Goal: Navigation & Orientation: Find specific page/section

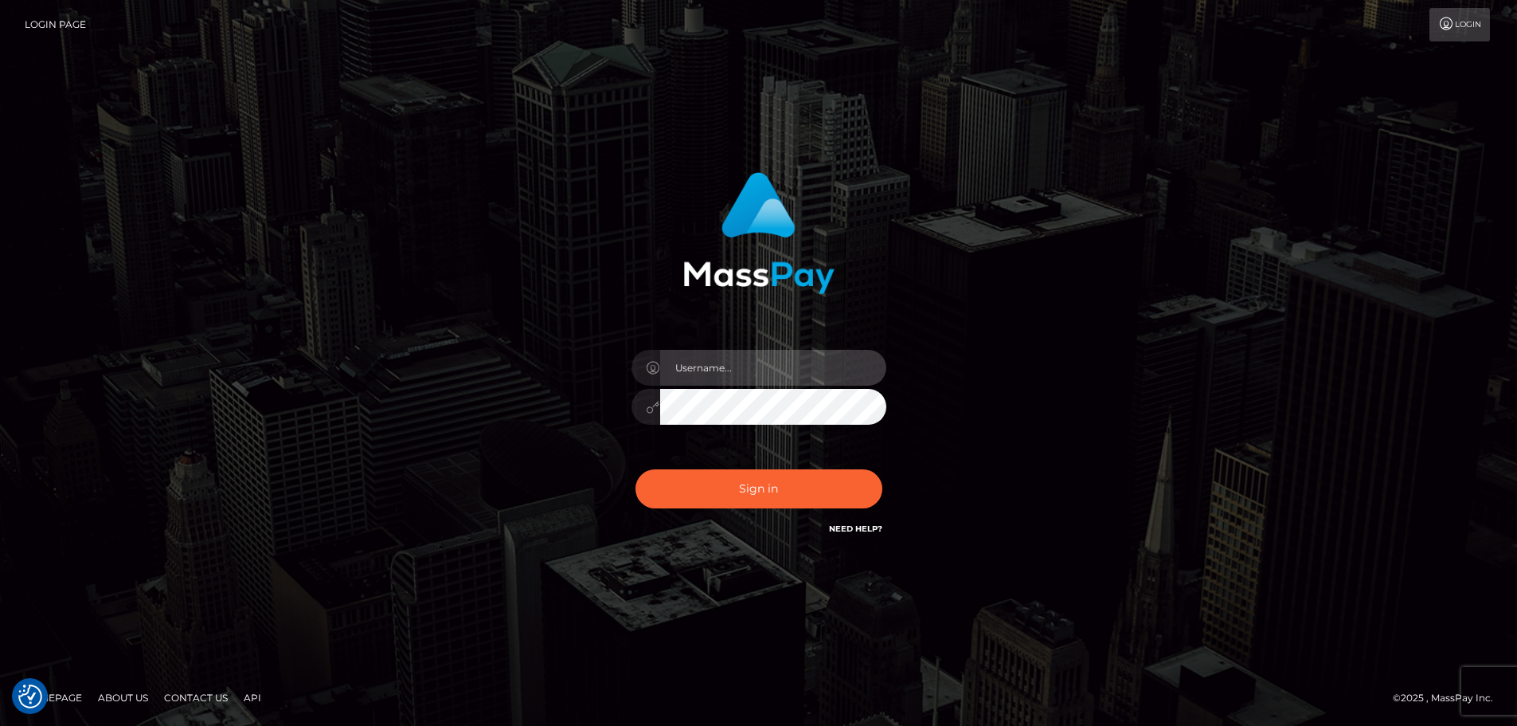
click at [726, 356] on input "text" at bounding box center [773, 368] width 226 height 36
type input "Michelle.T"
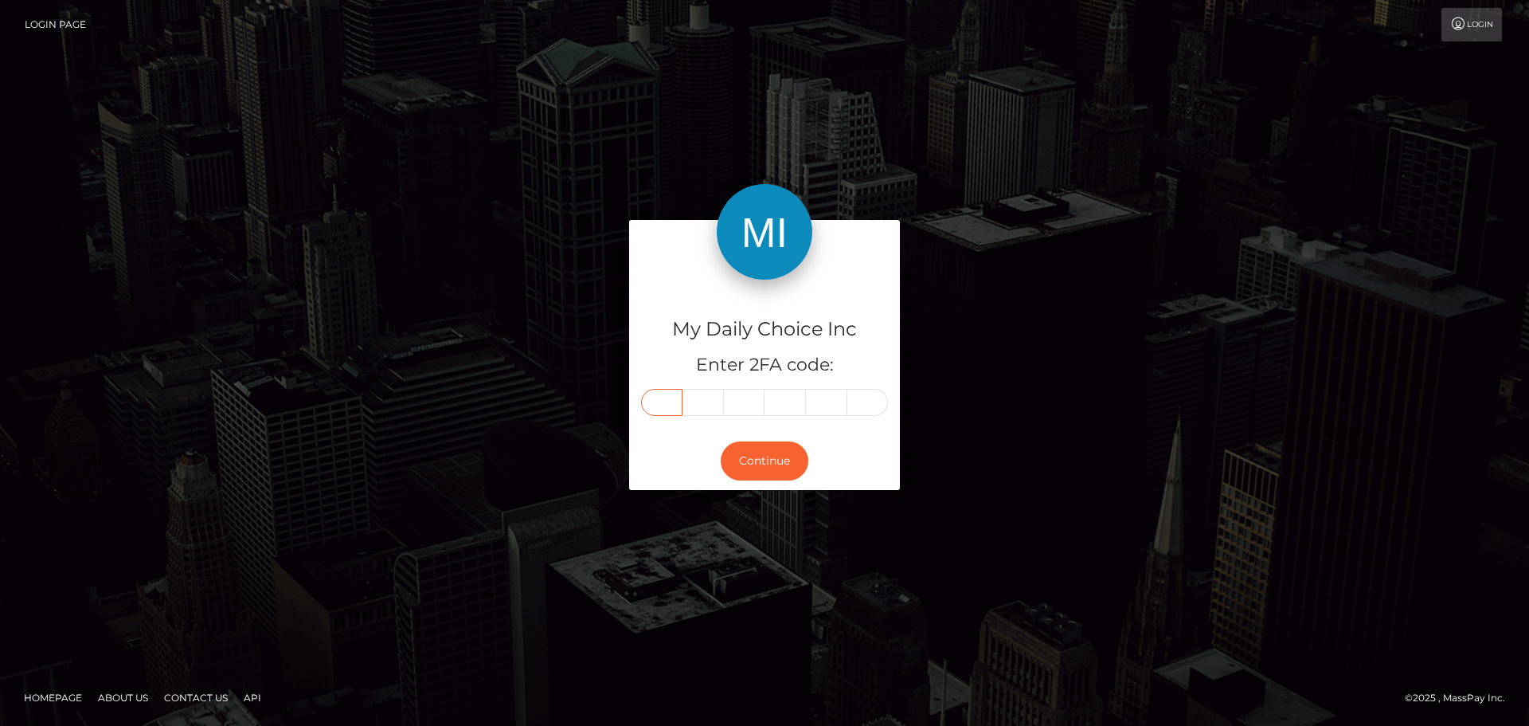
click at [660, 400] on input "text" at bounding box center [661, 402] width 41 height 27
type input "1"
type input "3"
type input "7"
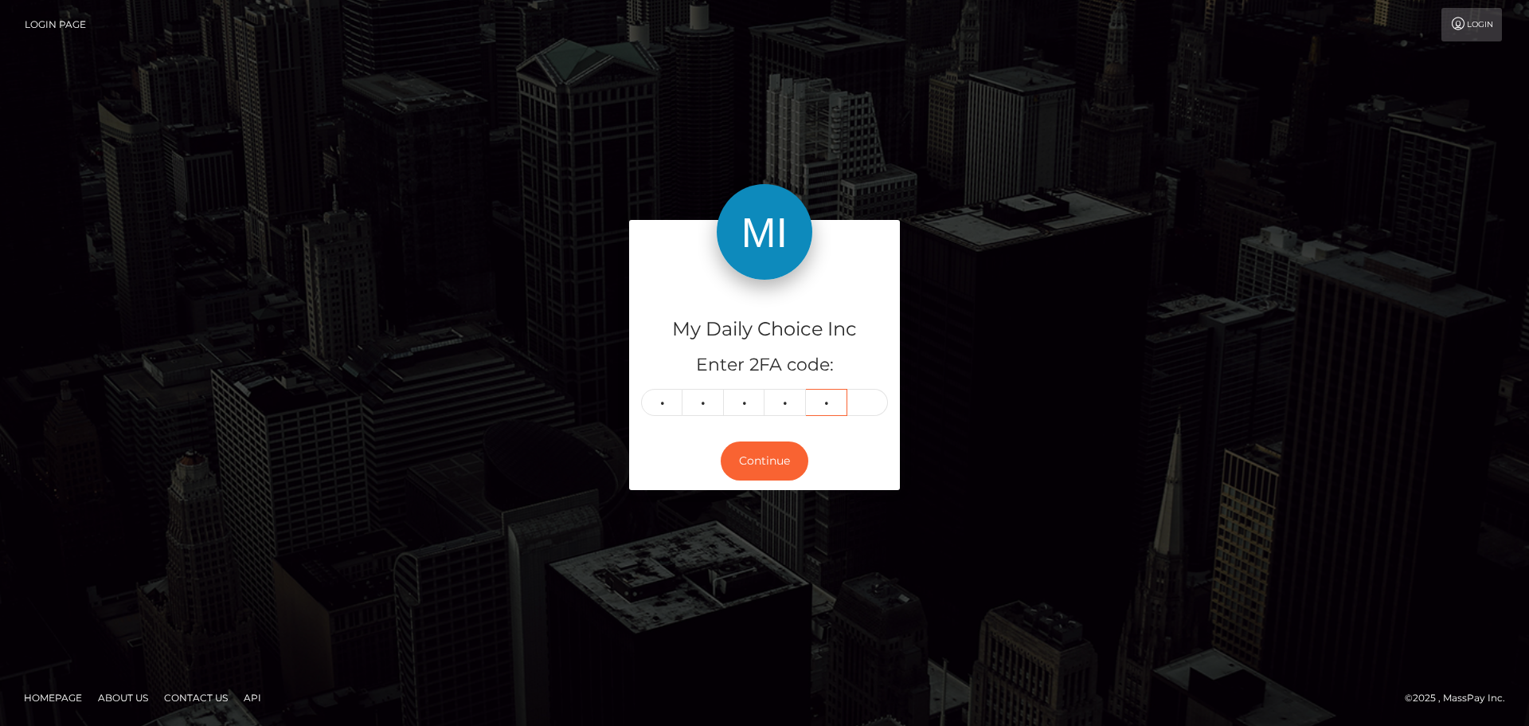
type input "6"
type input "2"
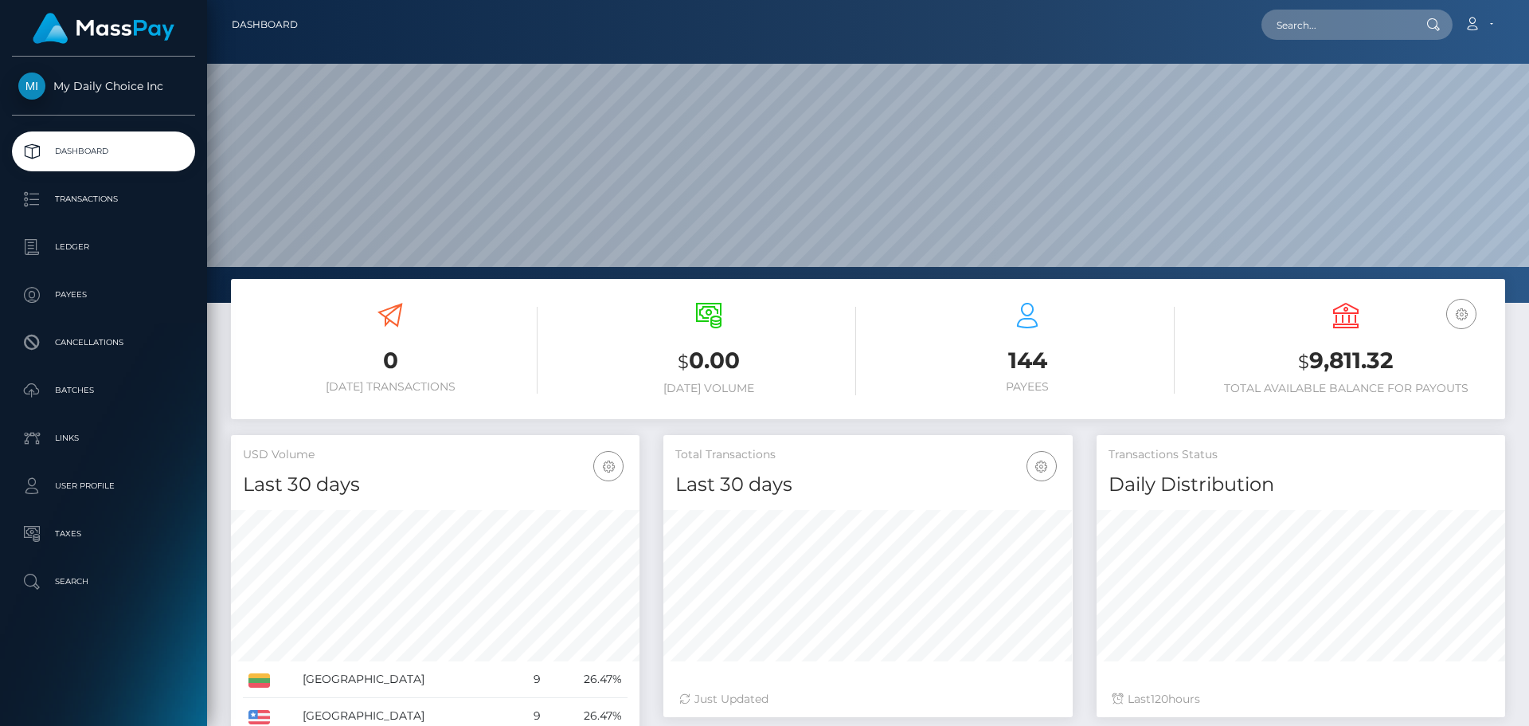
scroll to position [283, 409]
click at [87, 242] on p "Ledger" at bounding box center [103, 247] width 170 height 24
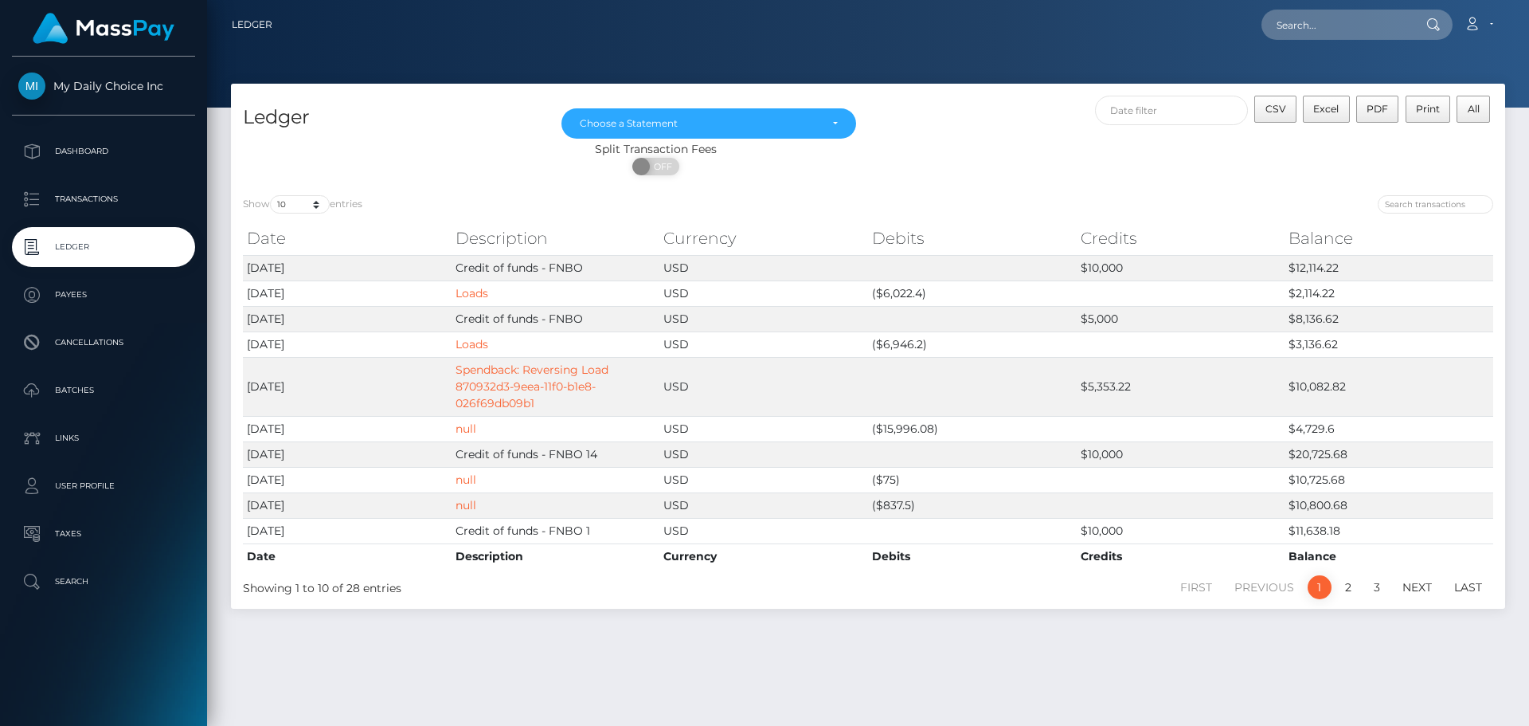
click at [82, 245] on p "Ledger" at bounding box center [103, 247] width 170 height 24
click at [89, 154] on p "Dashboard" at bounding box center [103, 151] width 170 height 24
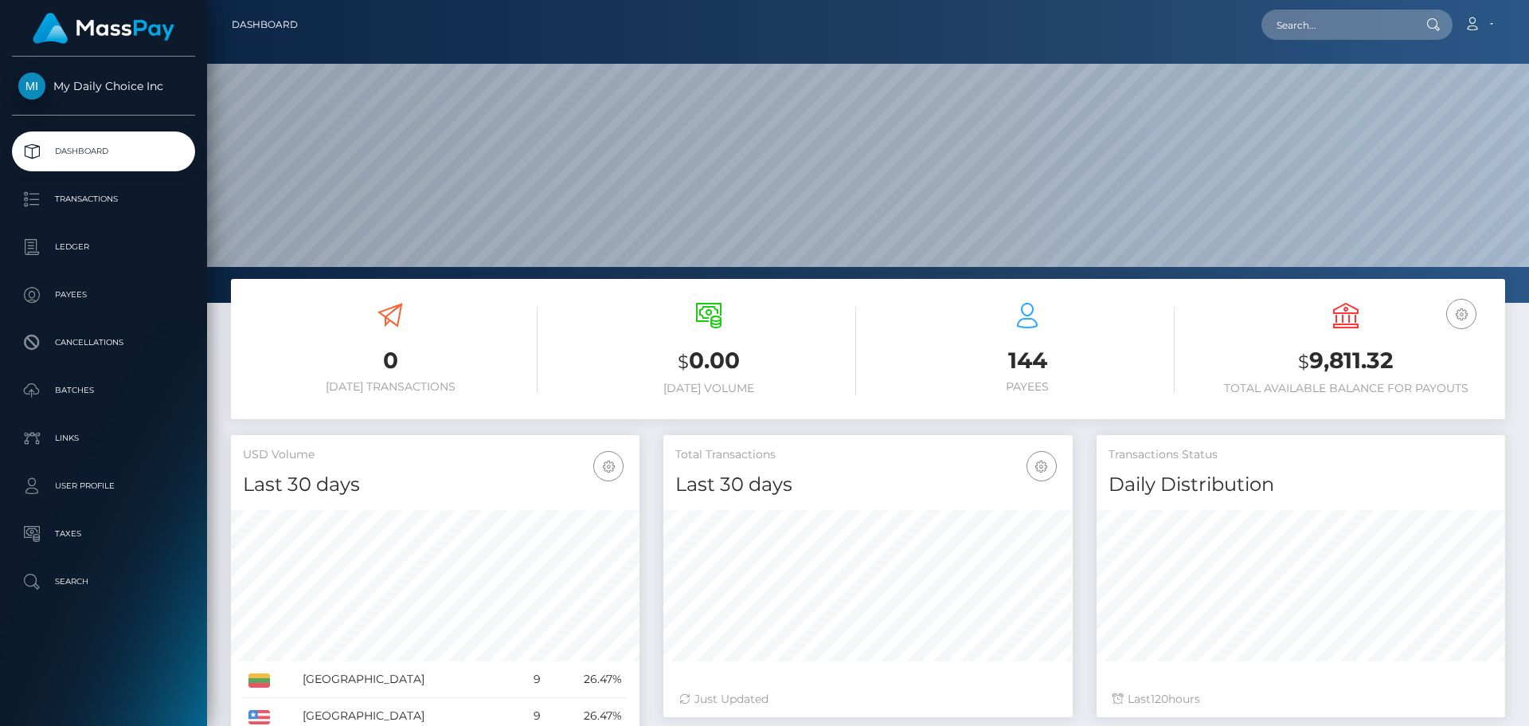
scroll to position [283, 409]
click at [82, 295] on p "Payees" at bounding box center [103, 295] width 170 height 24
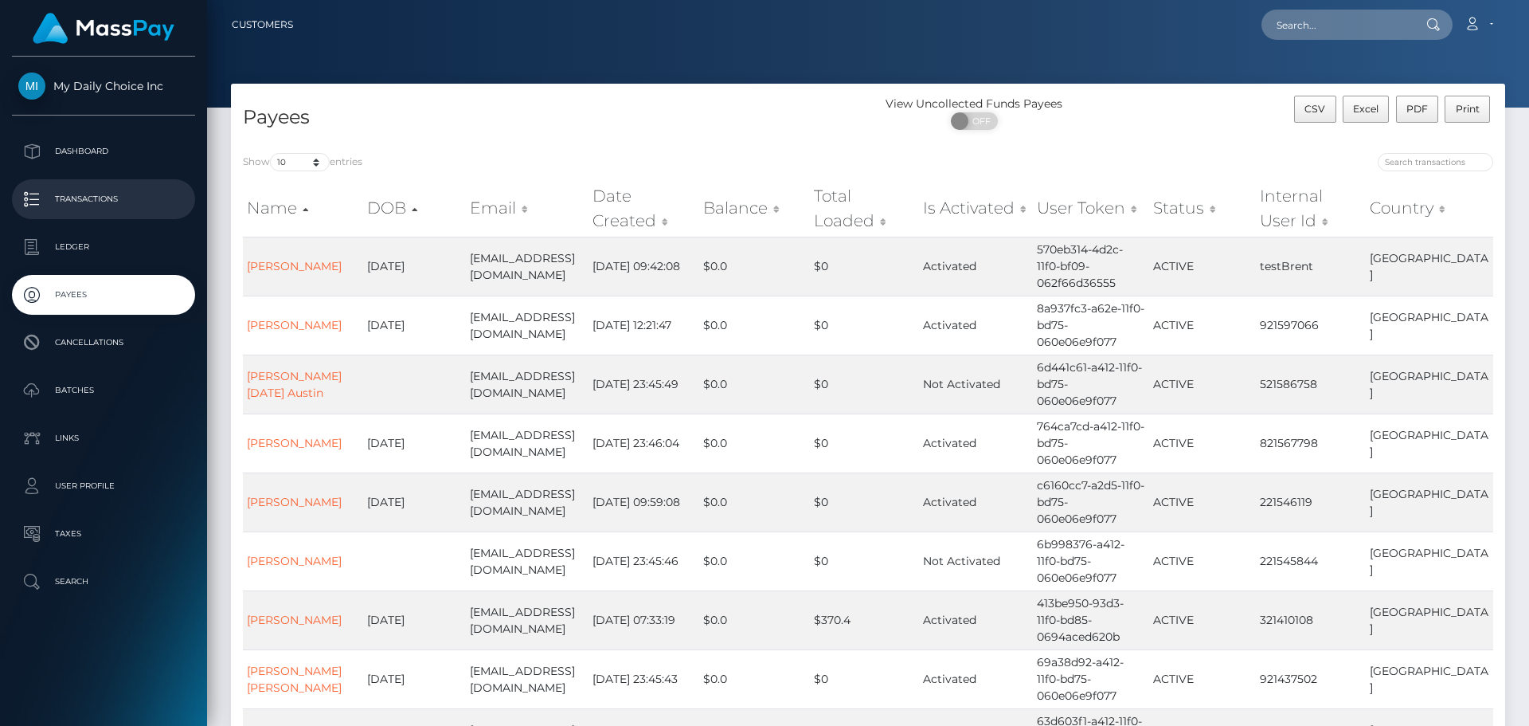
click at [101, 196] on p "Transactions" at bounding box center [103, 199] width 170 height 24
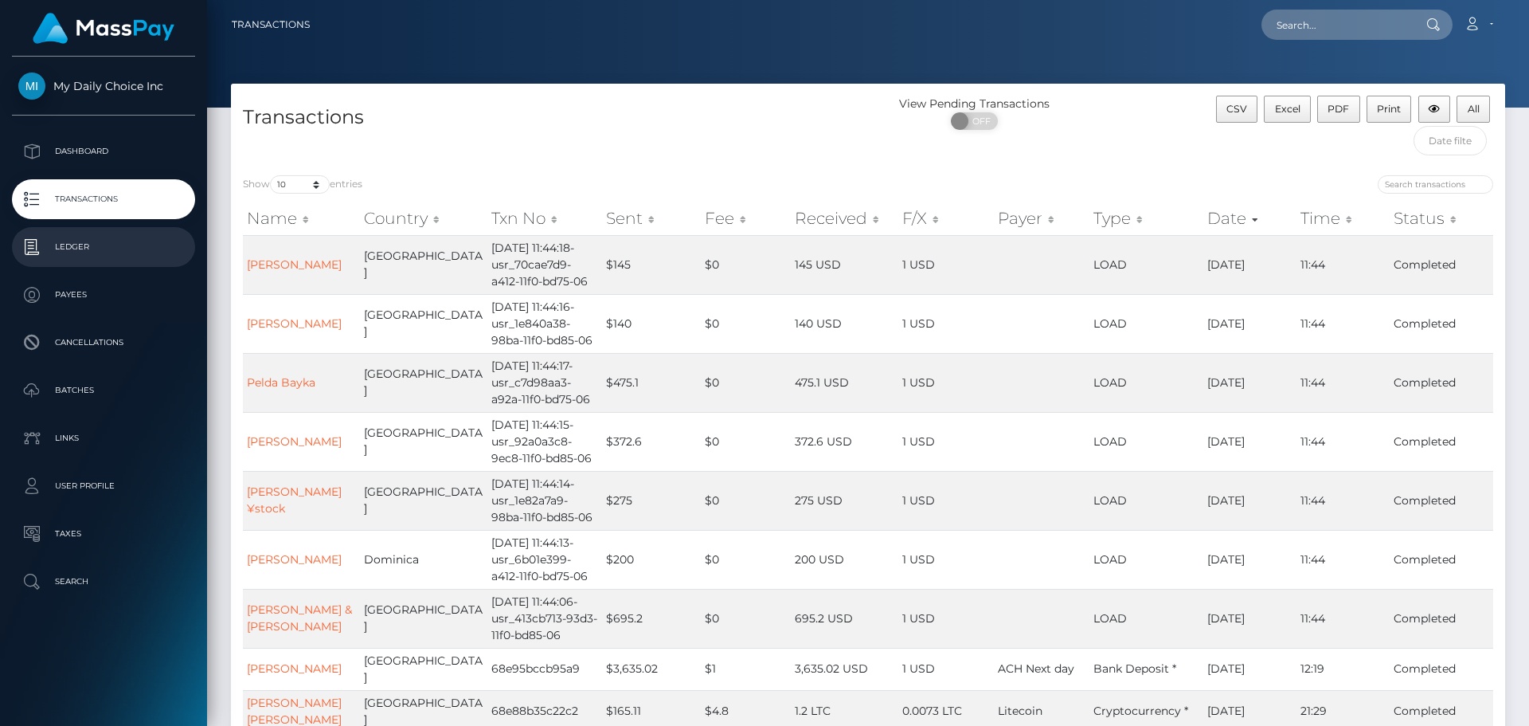
click at [78, 244] on p "Ledger" at bounding box center [103, 247] width 170 height 24
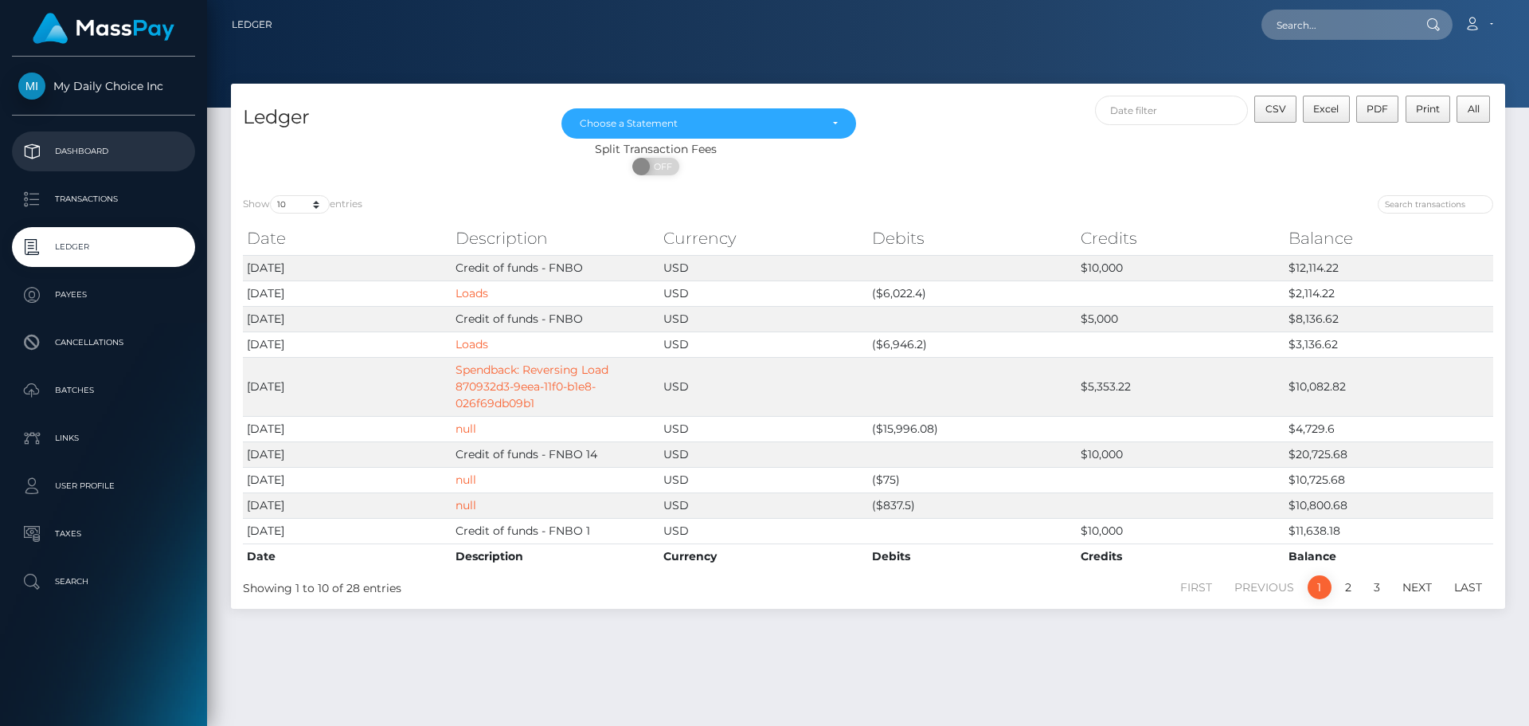
click at [84, 151] on p "Dashboard" at bounding box center [103, 151] width 170 height 24
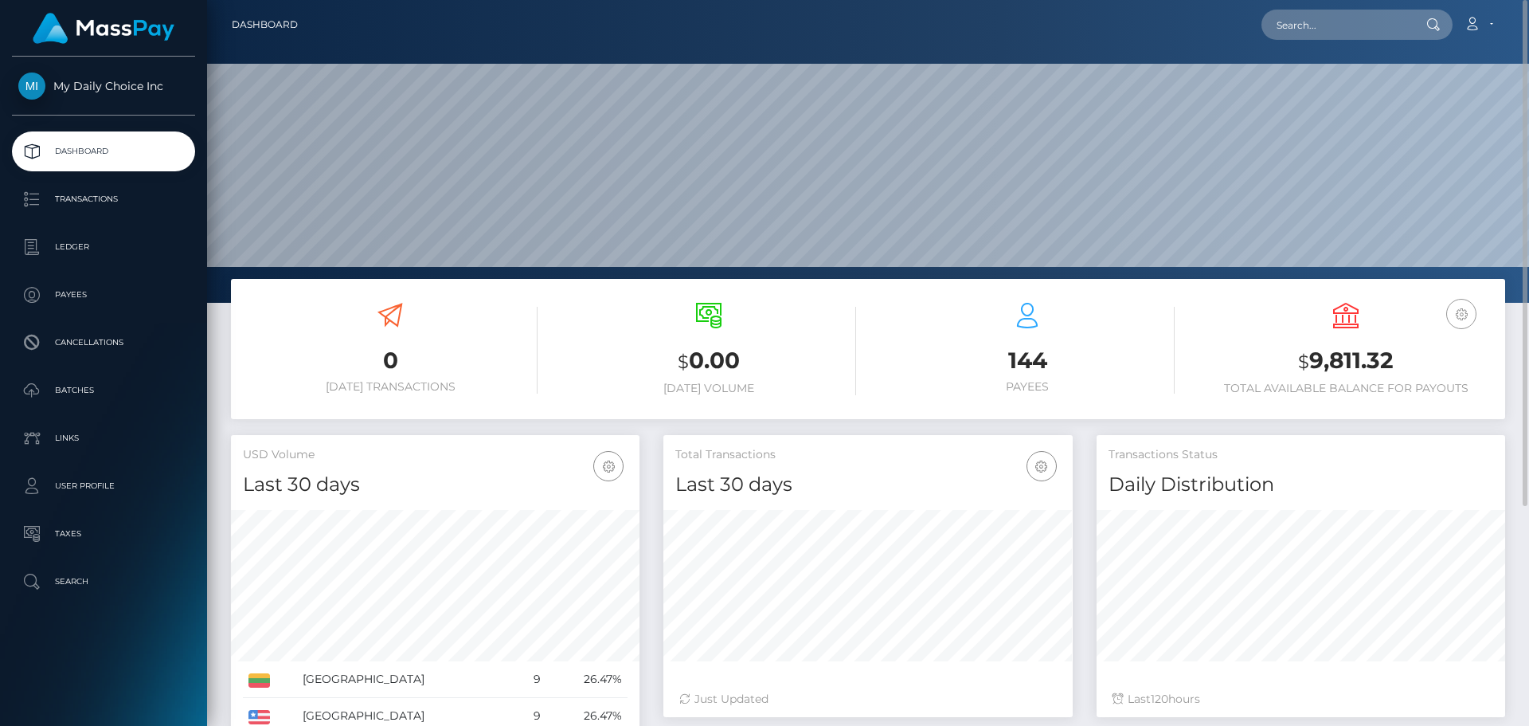
click at [1462, 313] on icon "button" at bounding box center [1461, 314] width 19 height 20
click at [1246, 343] on div "USD Balance $ 9,811.32 Total Available Balance for Payouts" at bounding box center [1346, 349] width 295 height 92
click at [82, 197] on p "Transactions" at bounding box center [103, 199] width 170 height 24
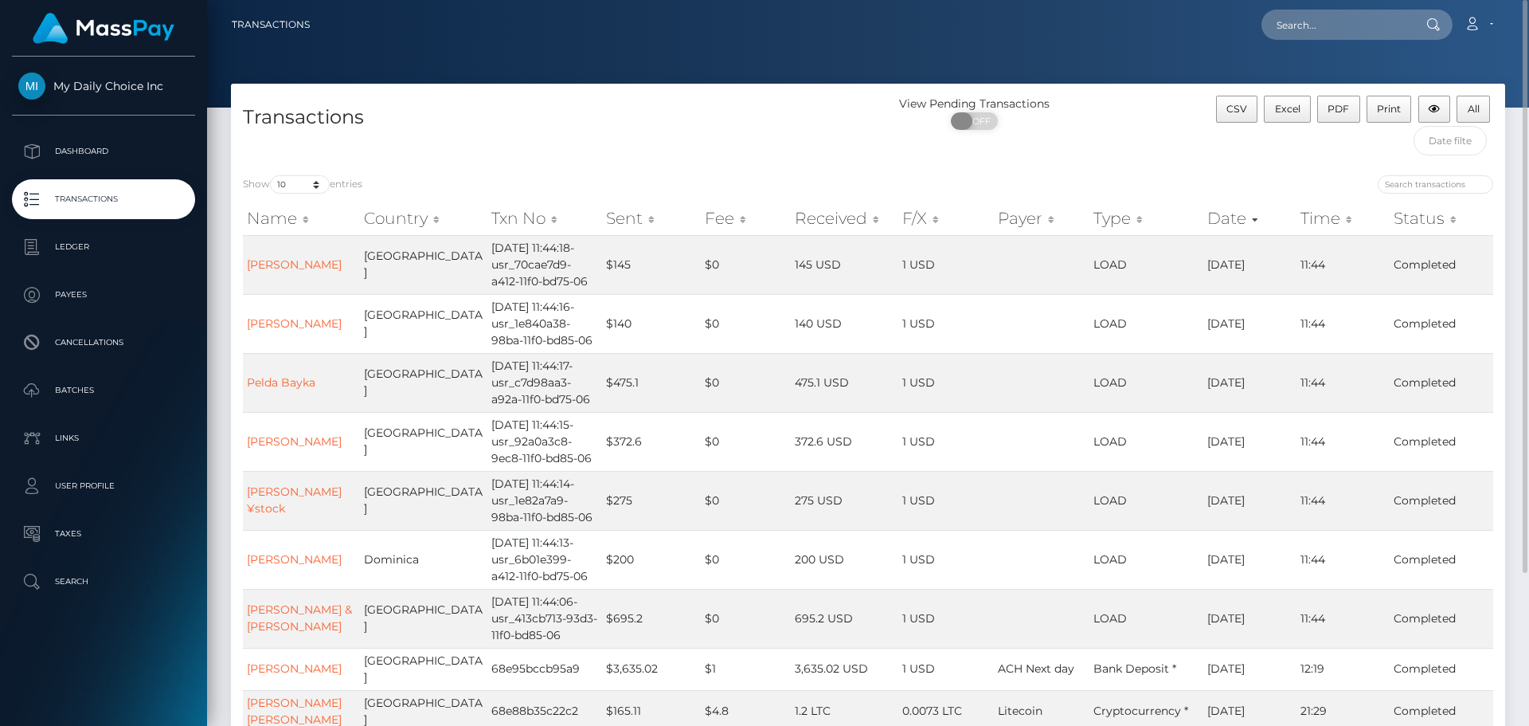
click at [962, 120] on span at bounding box center [962, 121] width 22 height 18
click at [995, 123] on span at bounding box center [987, 121] width 22 height 18
click at [976, 128] on span "OFF" at bounding box center [980, 121] width 40 height 18
click at [977, 128] on span "ON" at bounding box center [969, 121] width 40 height 18
click at [977, 128] on span "OFF" at bounding box center [980, 121] width 40 height 18
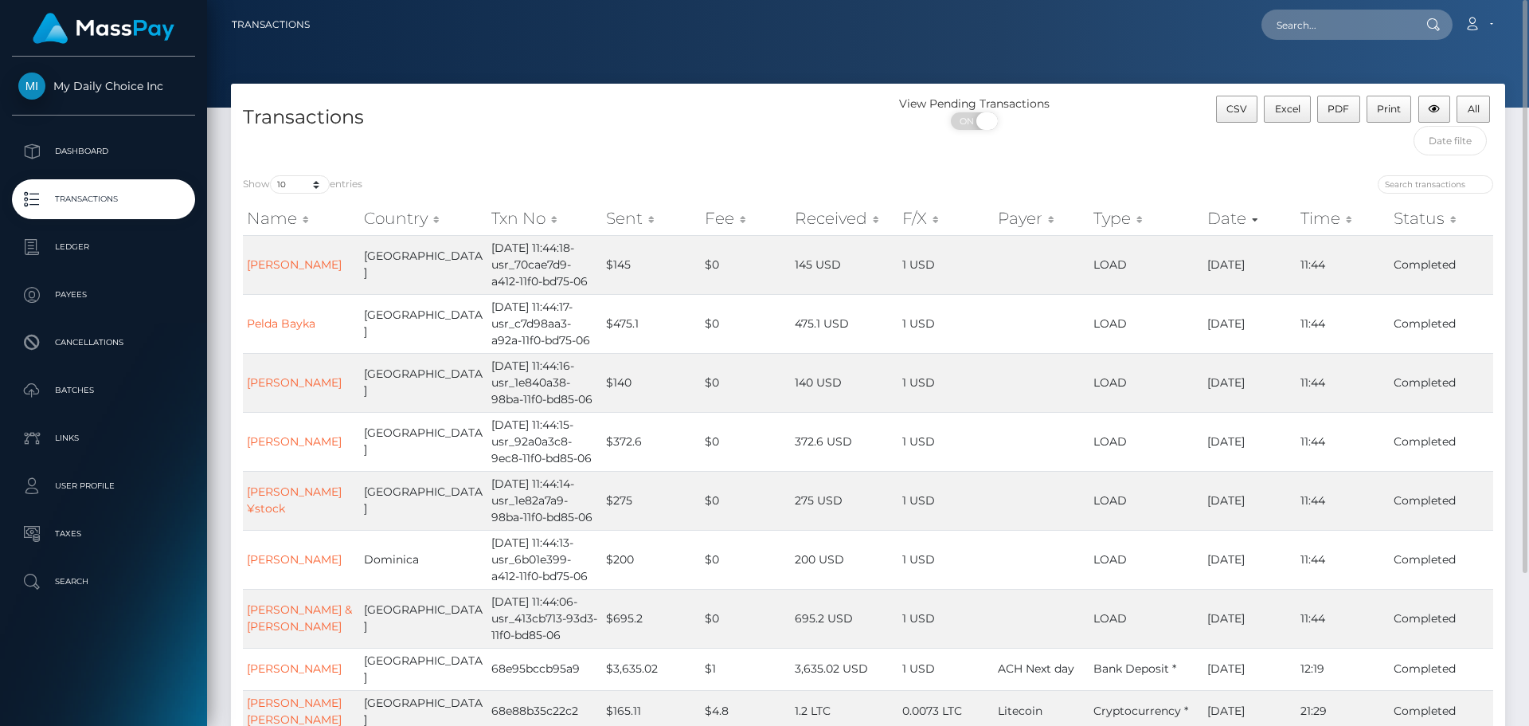
click at [977, 128] on span "ON" at bounding box center [969, 121] width 40 height 18
click at [969, 124] on span at bounding box center [962, 121] width 22 height 18
checkbox input "true"
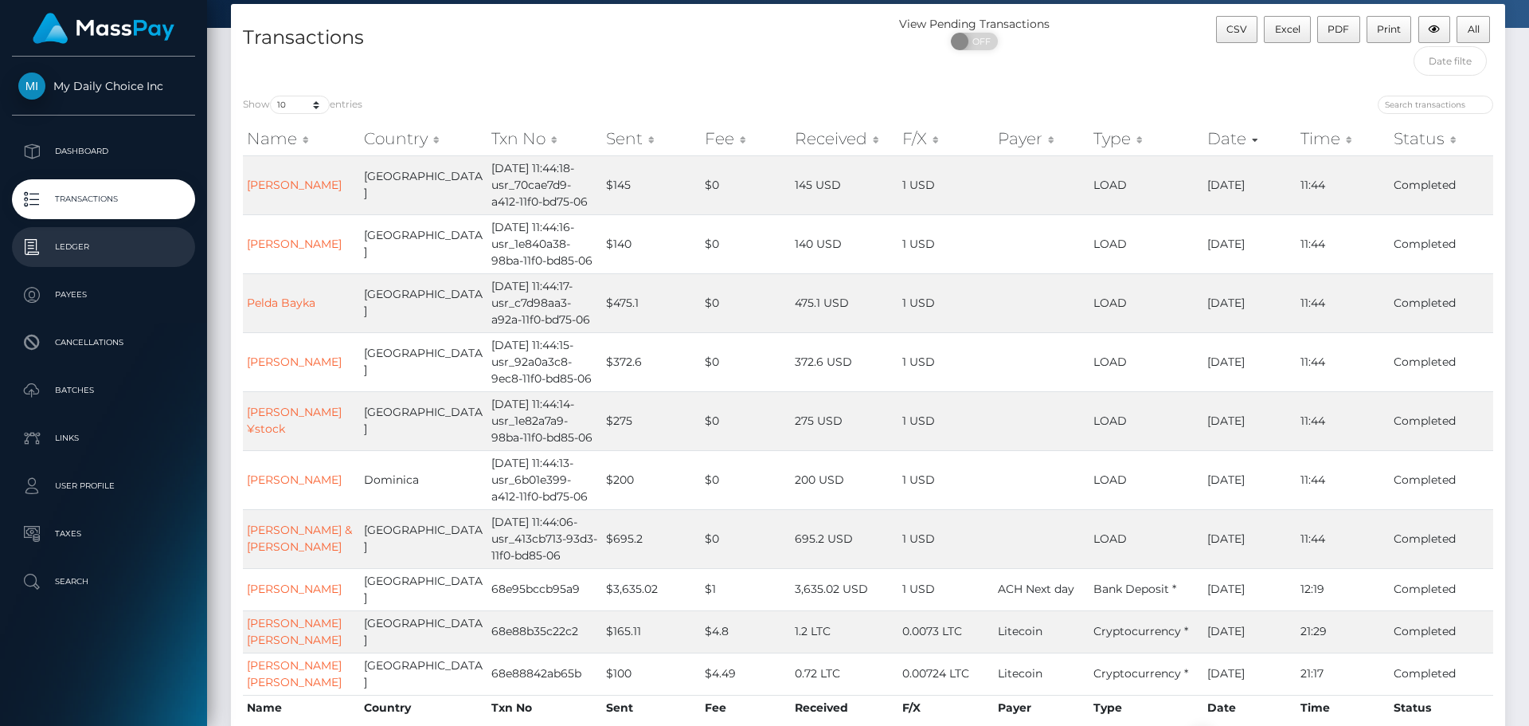
click at [100, 249] on p "Ledger" at bounding box center [103, 247] width 170 height 24
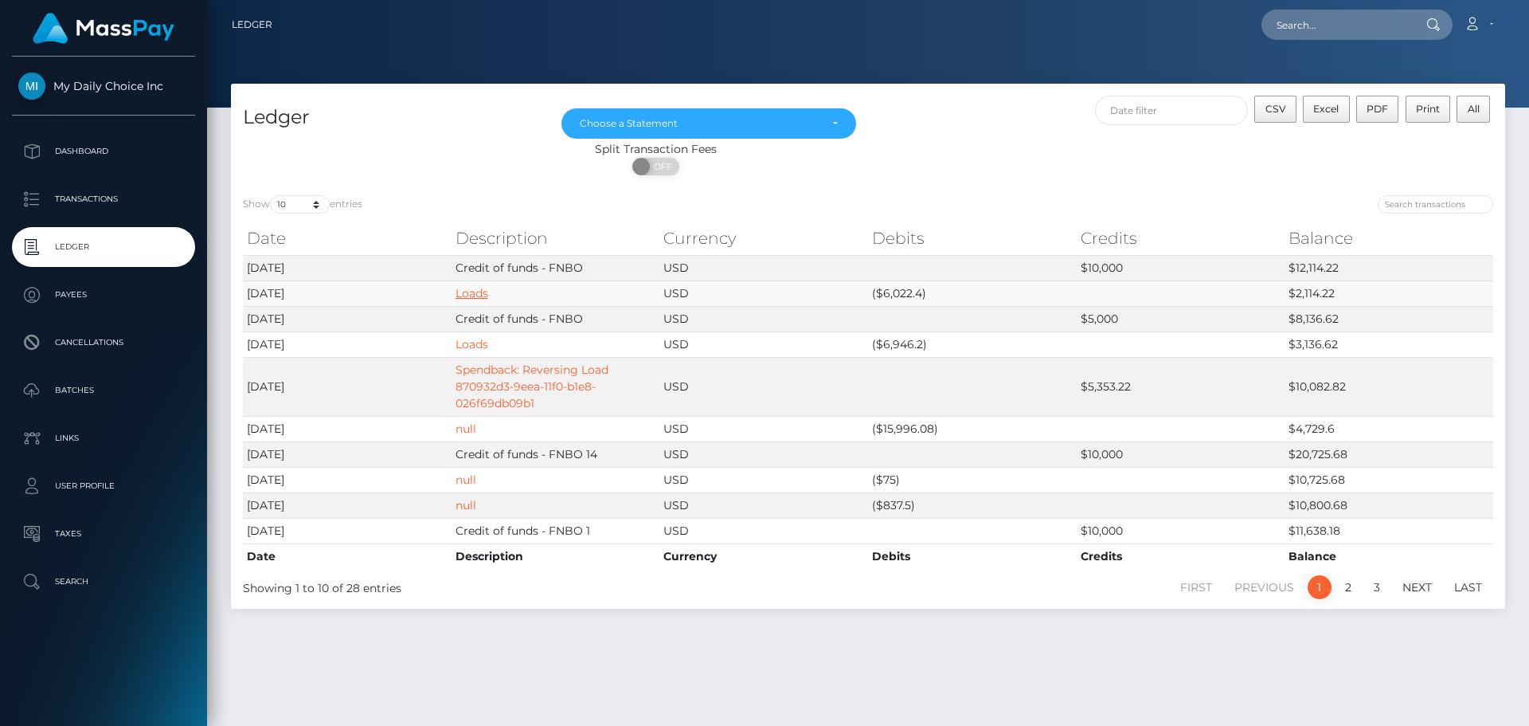
click at [479, 295] on link "Loads" at bounding box center [472, 293] width 33 height 14
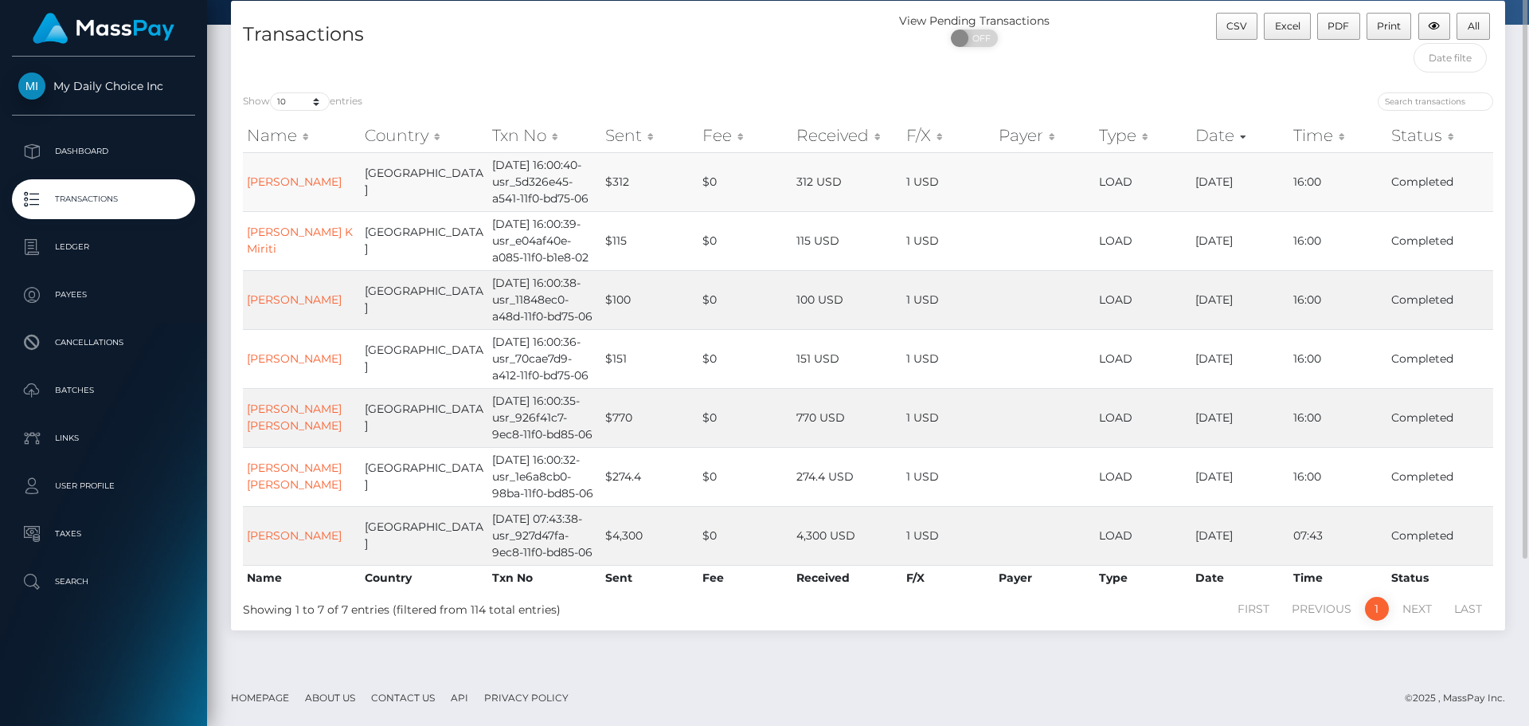
scroll to position [41, 0]
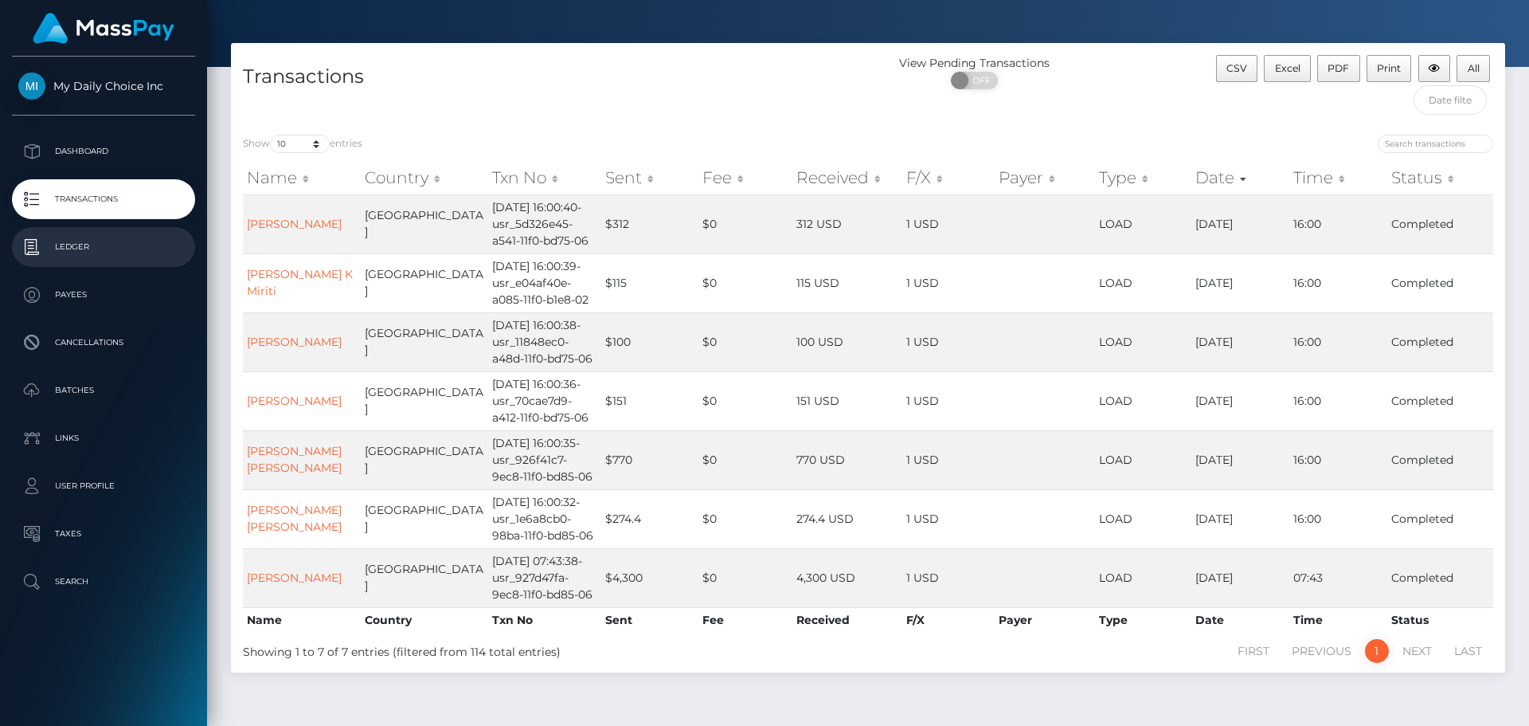
click at [70, 243] on p "Ledger" at bounding box center [103, 247] width 170 height 24
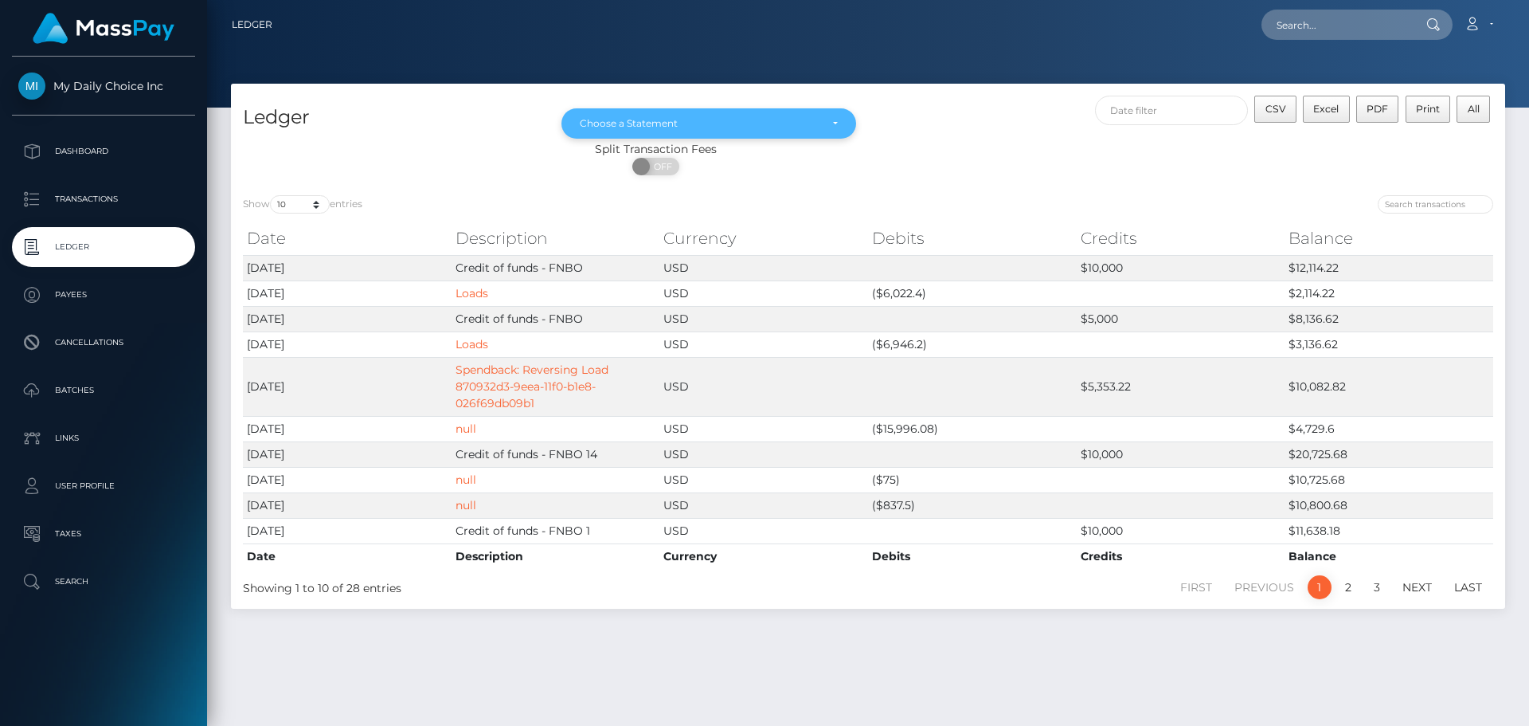
click at [688, 123] on div "Choose a Statement" at bounding box center [700, 123] width 240 height 13
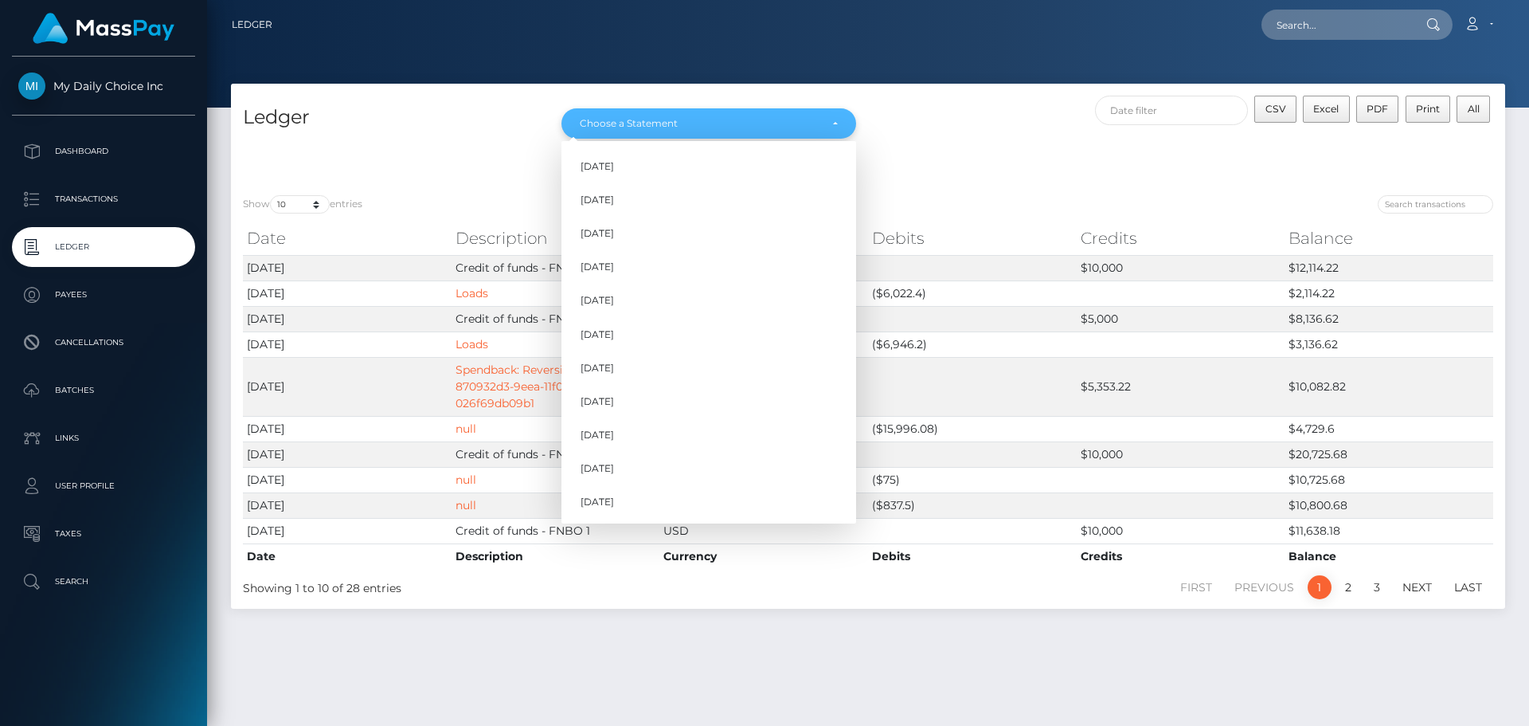
click at [688, 123] on div "Choose a Statement" at bounding box center [700, 123] width 240 height 13
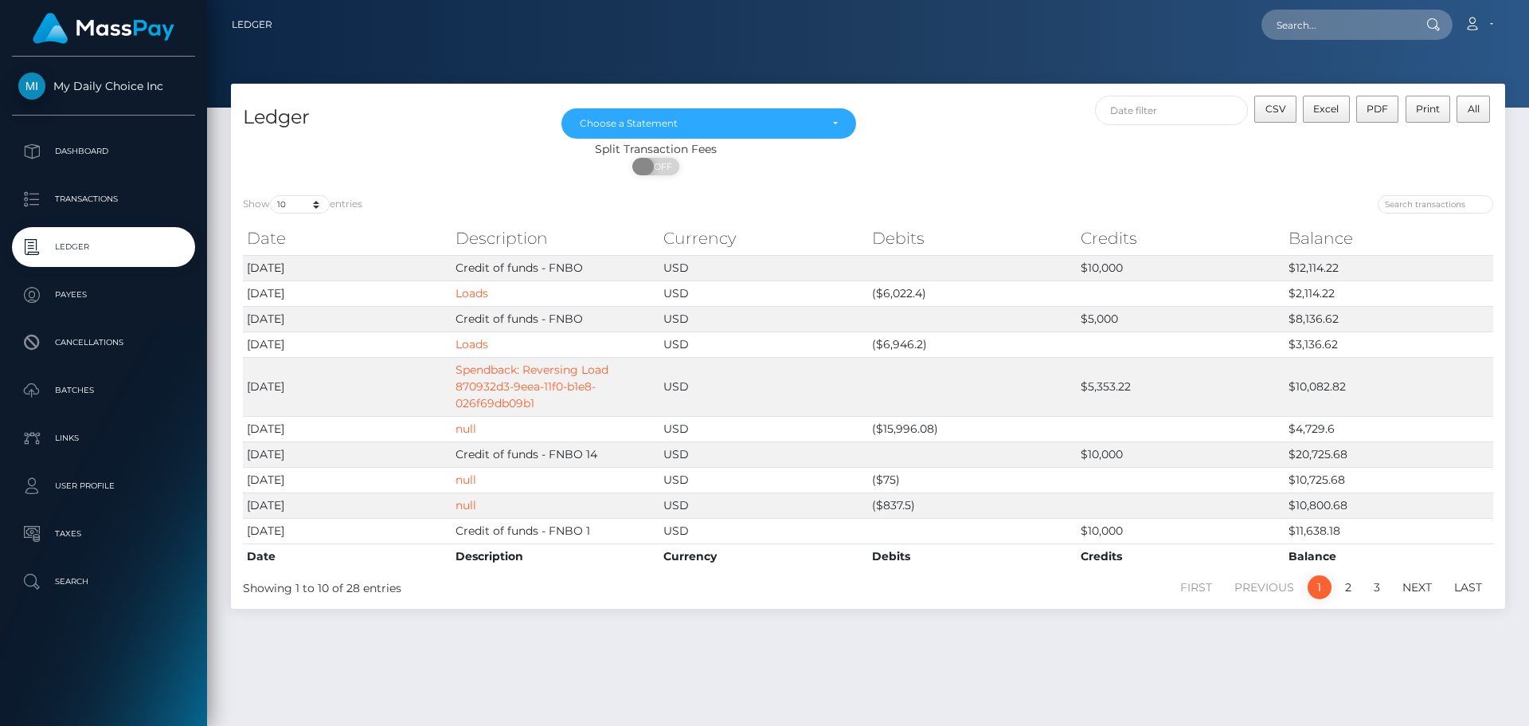
click at [638, 165] on span at bounding box center [643, 167] width 22 height 18
checkbox input "true"
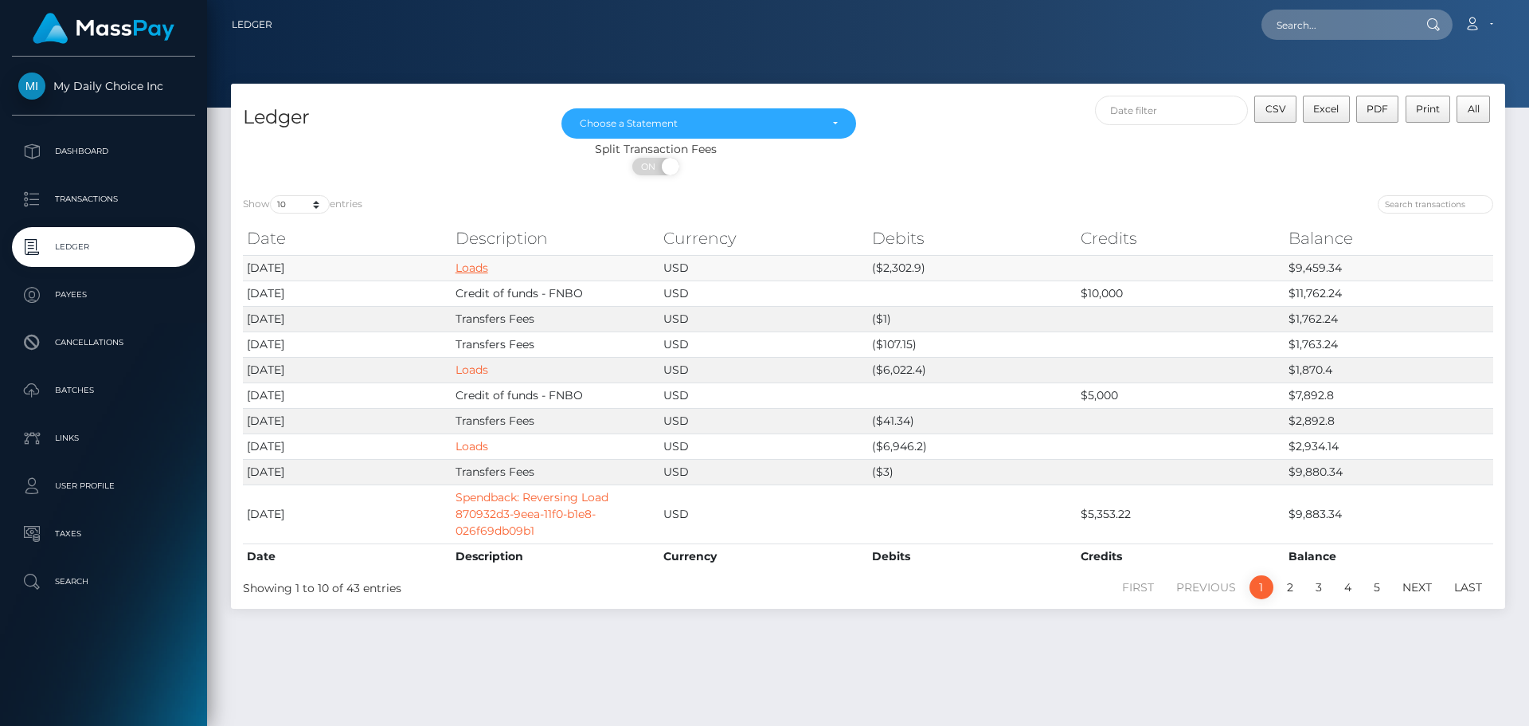
click at [471, 269] on link "Loads" at bounding box center [472, 267] width 33 height 14
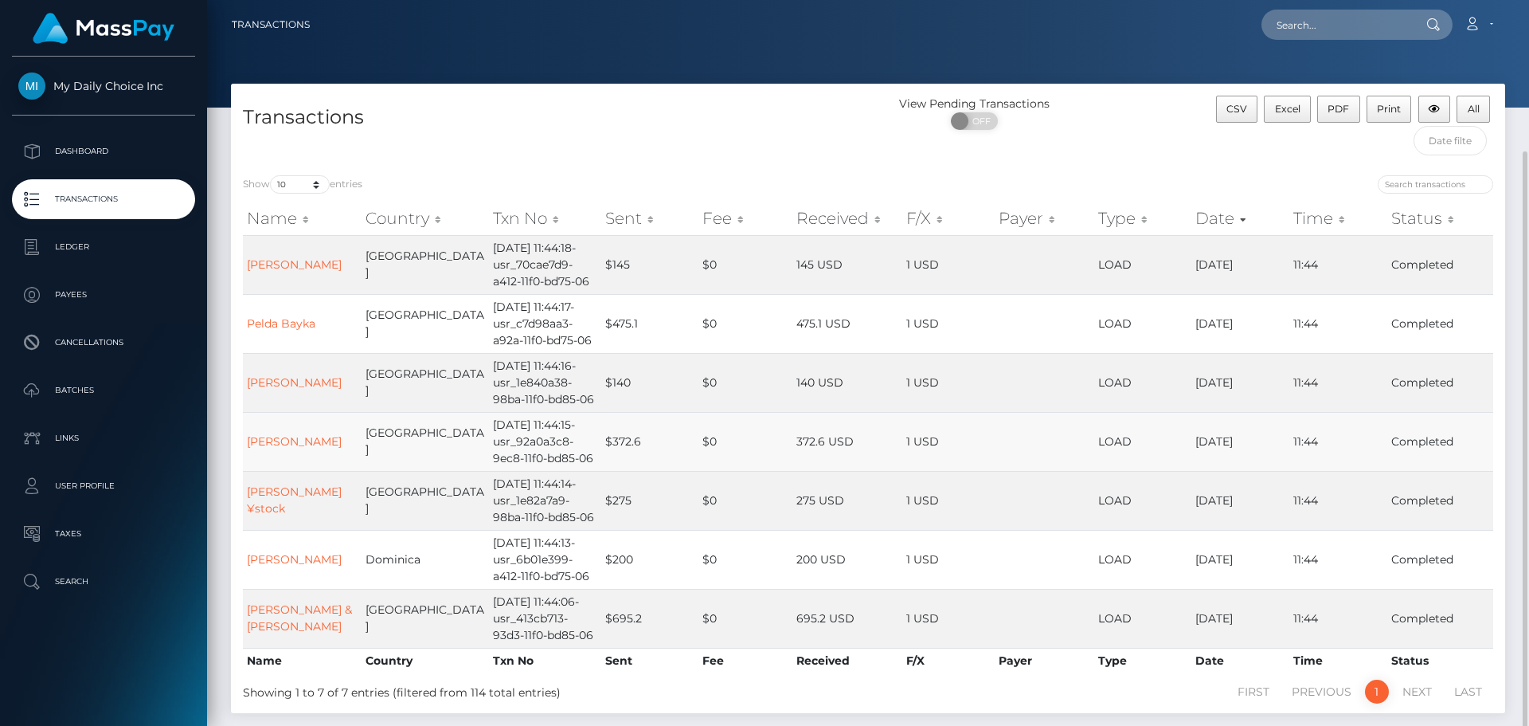
scroll to position [80, 0]
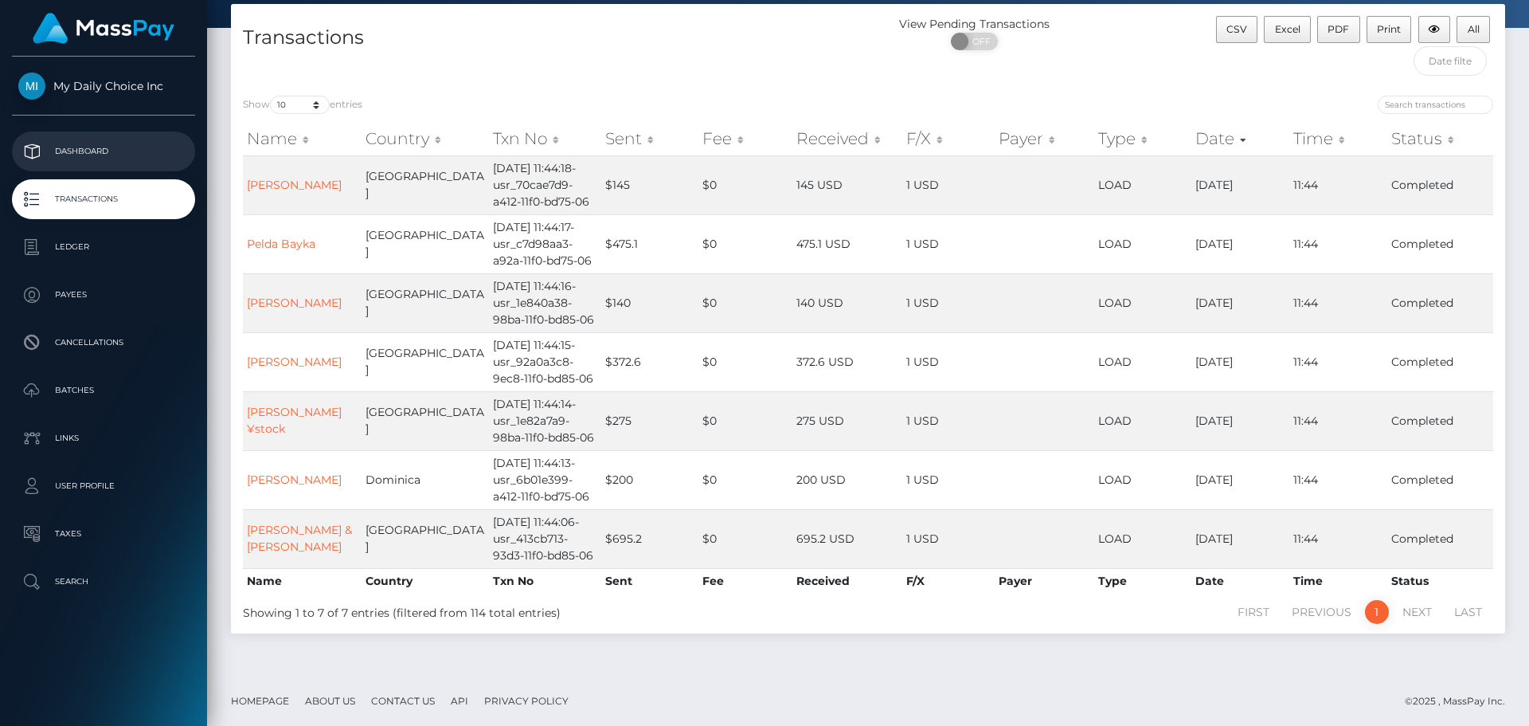
click at [88, 149] on p "Dashboard" at bounding box center [103, 151] width 170 height 24
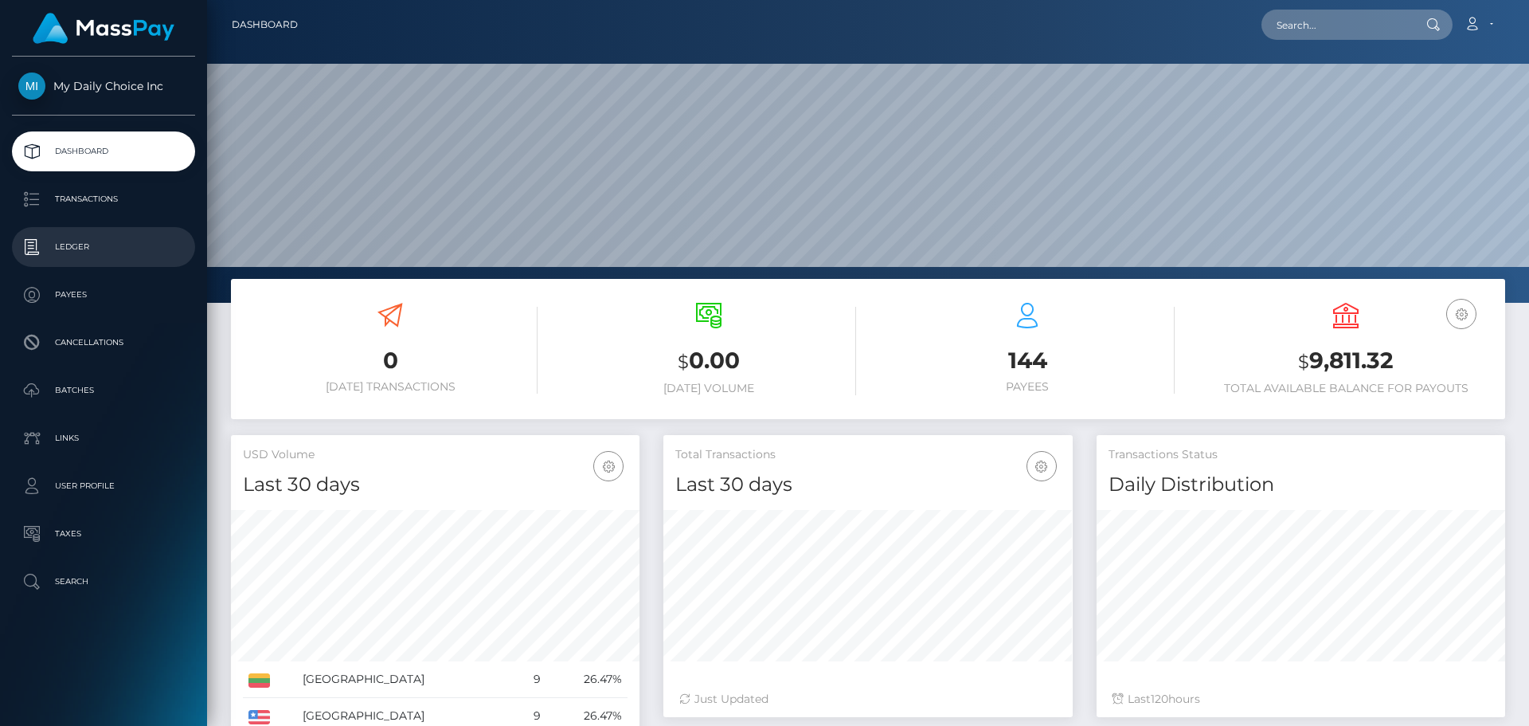
click at [85, 249] on p "Ledger" at bounding box center [103, 247] width 170 height 24
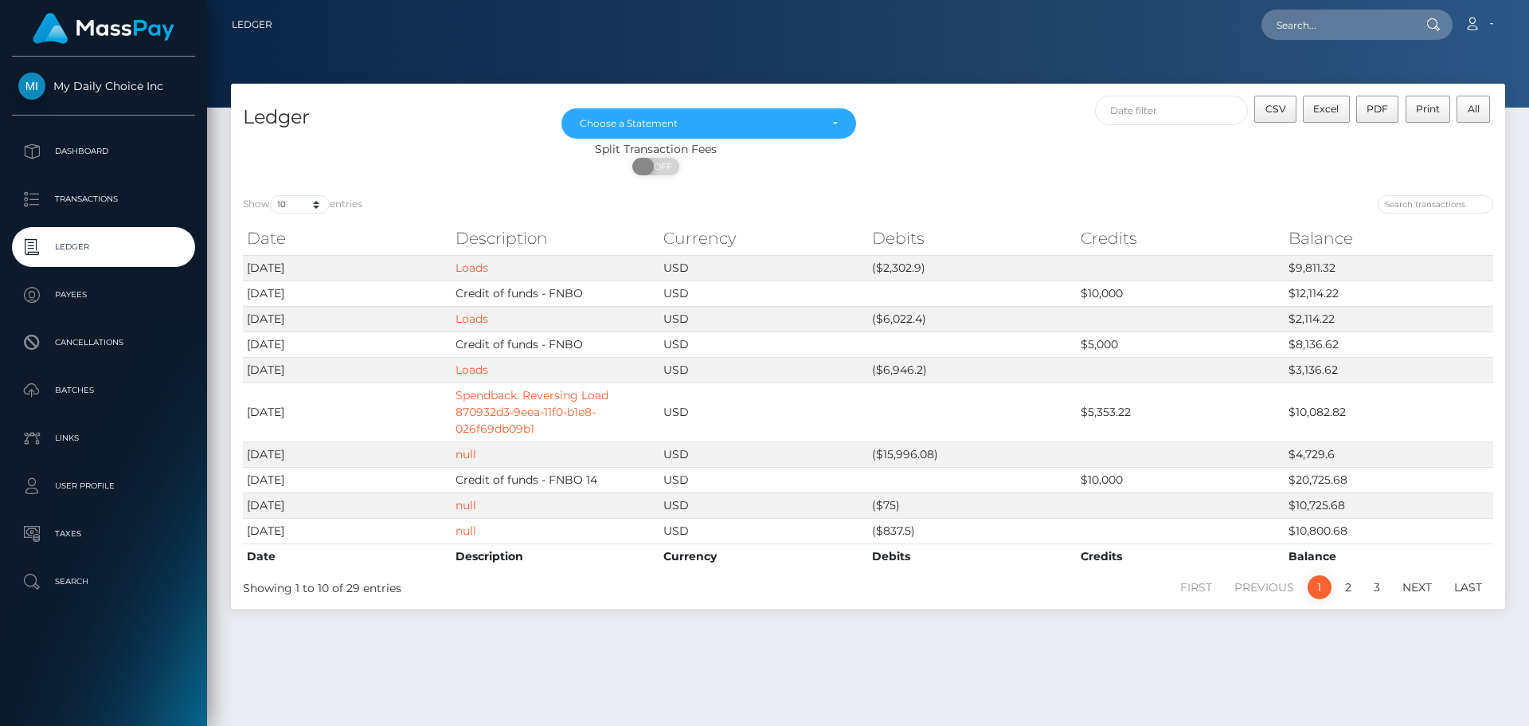
click at [643, 169] on span at bounding box center [643, 167] width 22 height 18
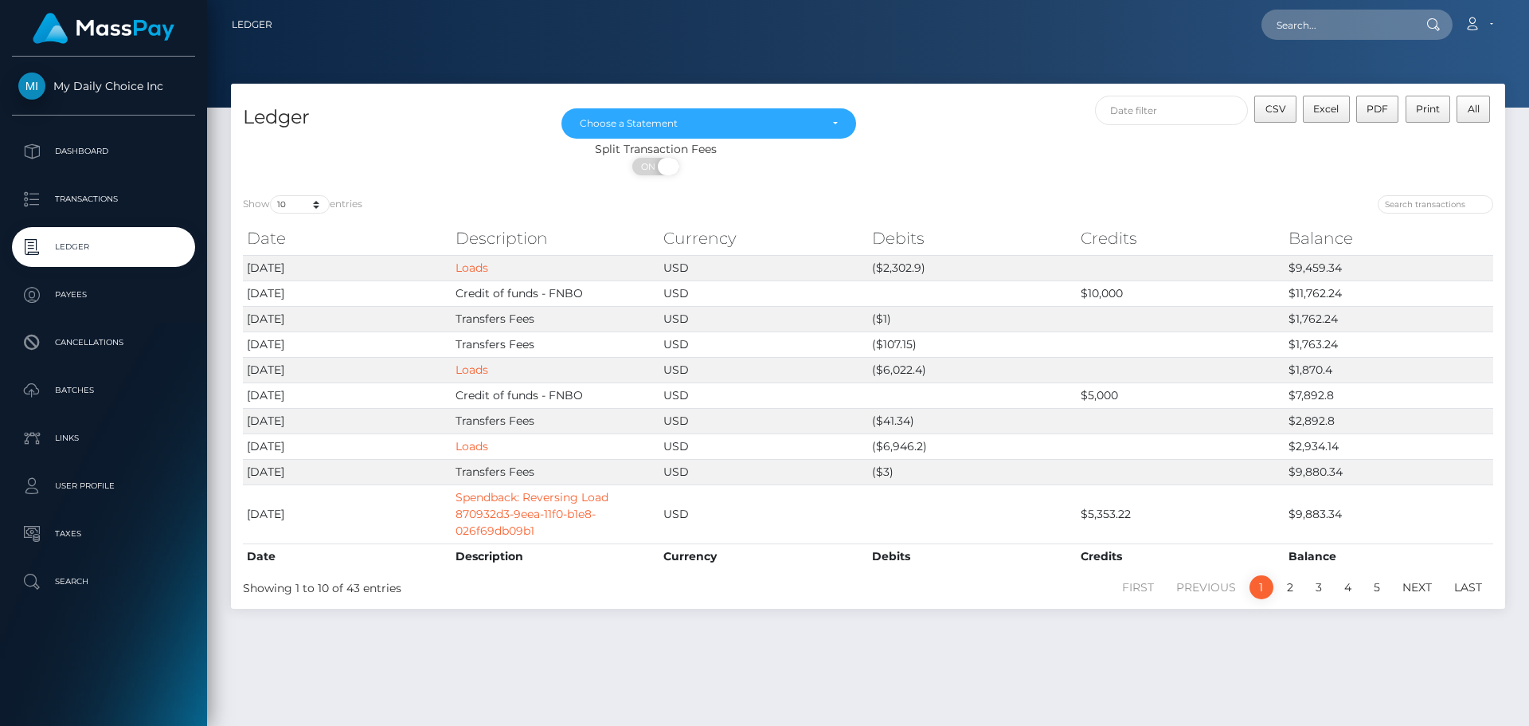
click at [671, 165] on span at bounding box center [669, 167] width 22 height 18
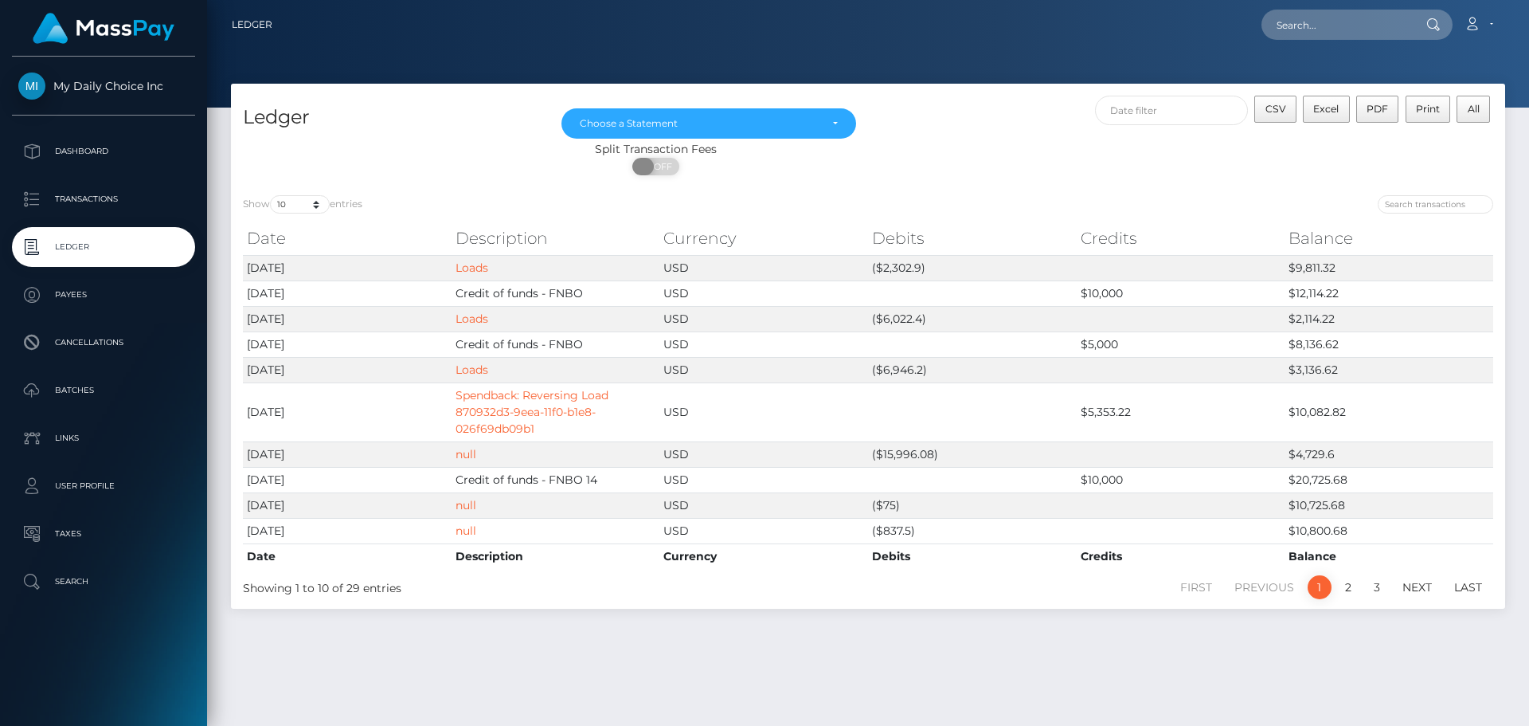
click at [644, 163] on span at bounding box center [643, 167] width 22 height 18
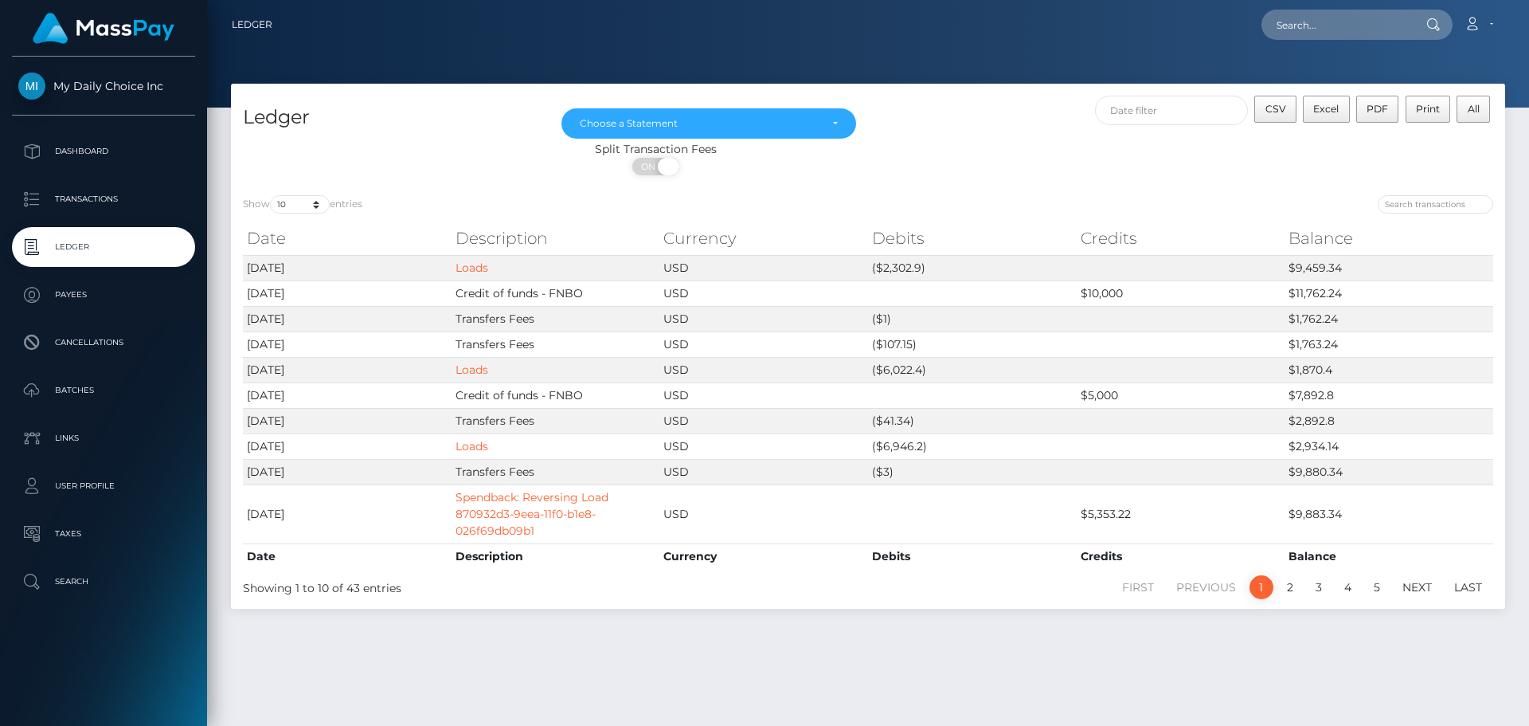
click at [665, 165] on span at bounding box center [669, 167] width 22 height 18
checkbox input "false"
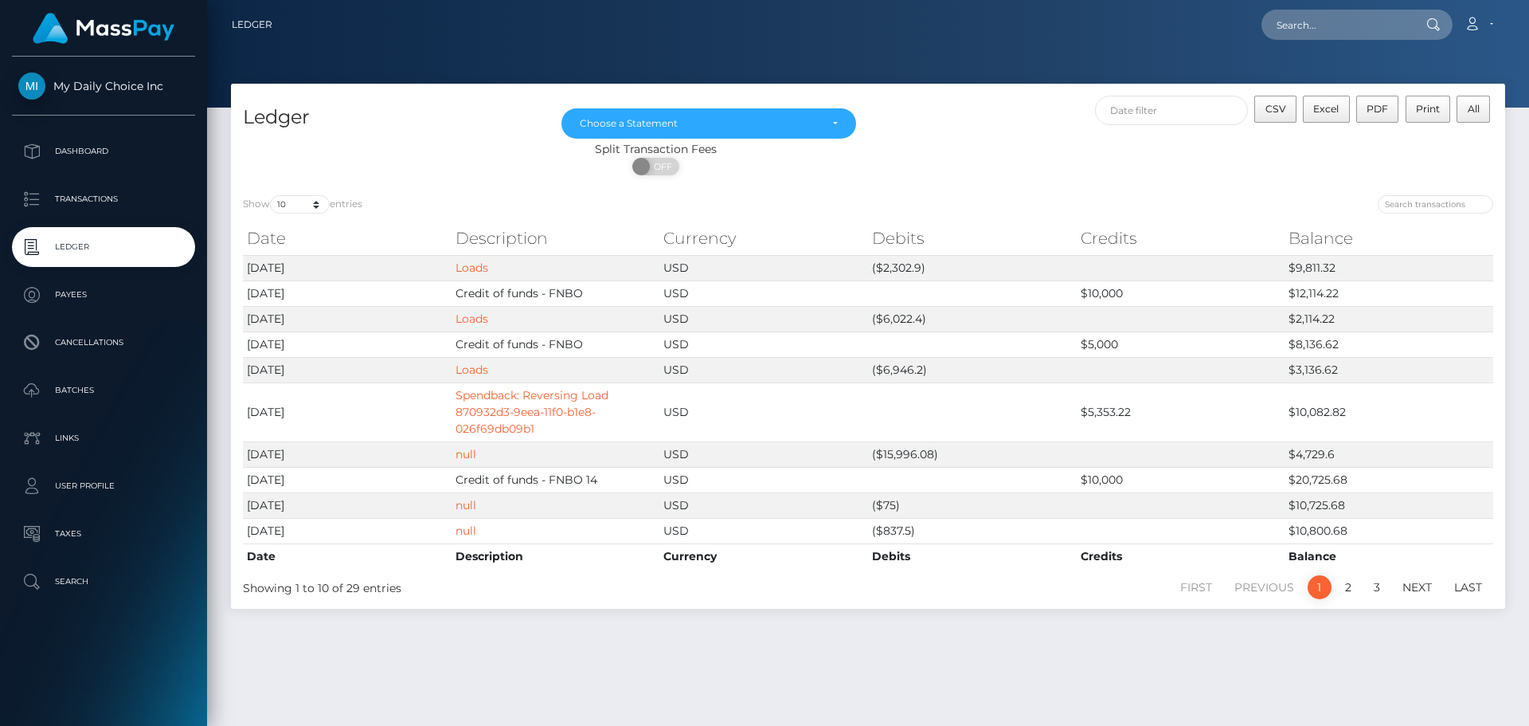
click at [514, 192] on div "Show 10 25 50 100 250 entries Date Description Currency Debits Credits Balance …" at bounding box center [868, 395] width 1274 height 425
click at [104, 156] on p "Dashboard" at bounding box center [103, 151] width 170 height 24
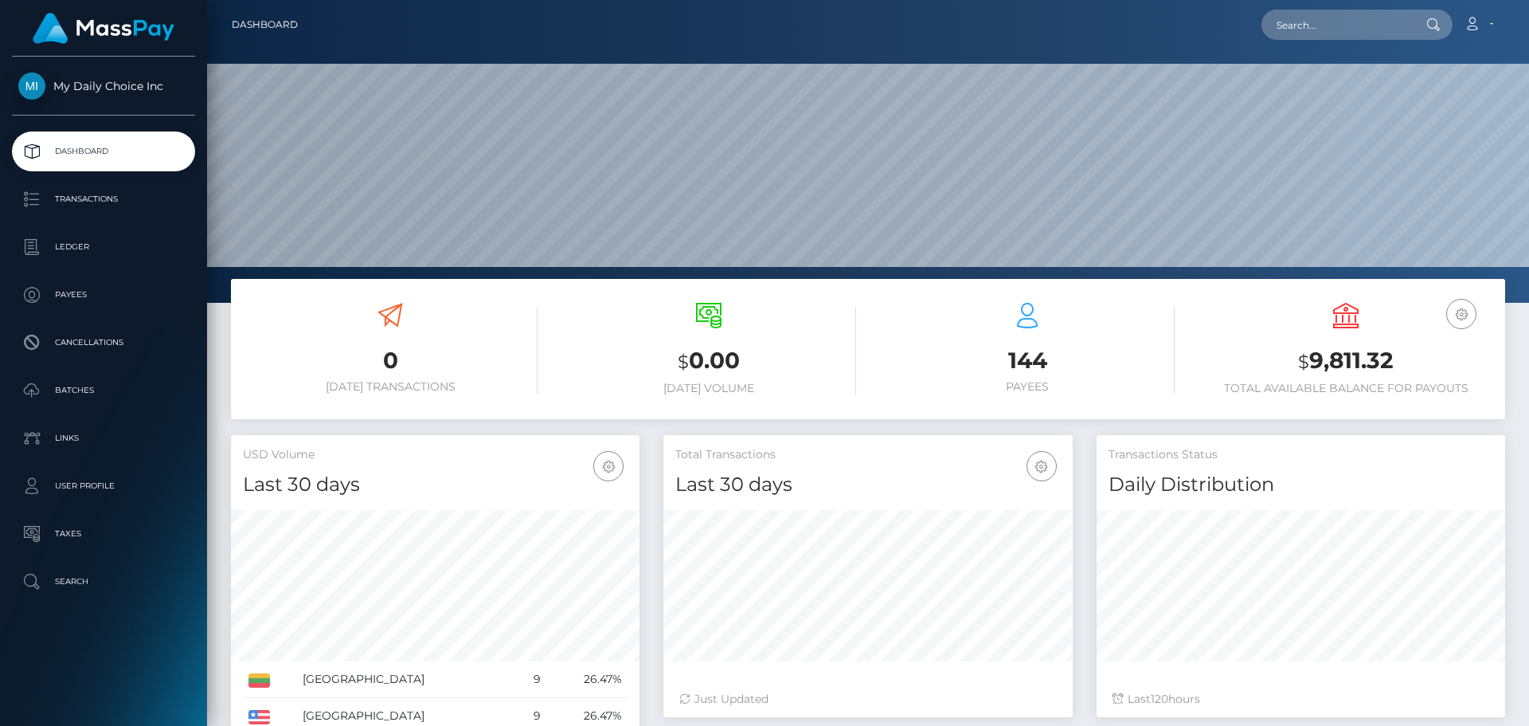
scroll to position [283, 409]
